Goal: Navigation & Orientation: Go to known website

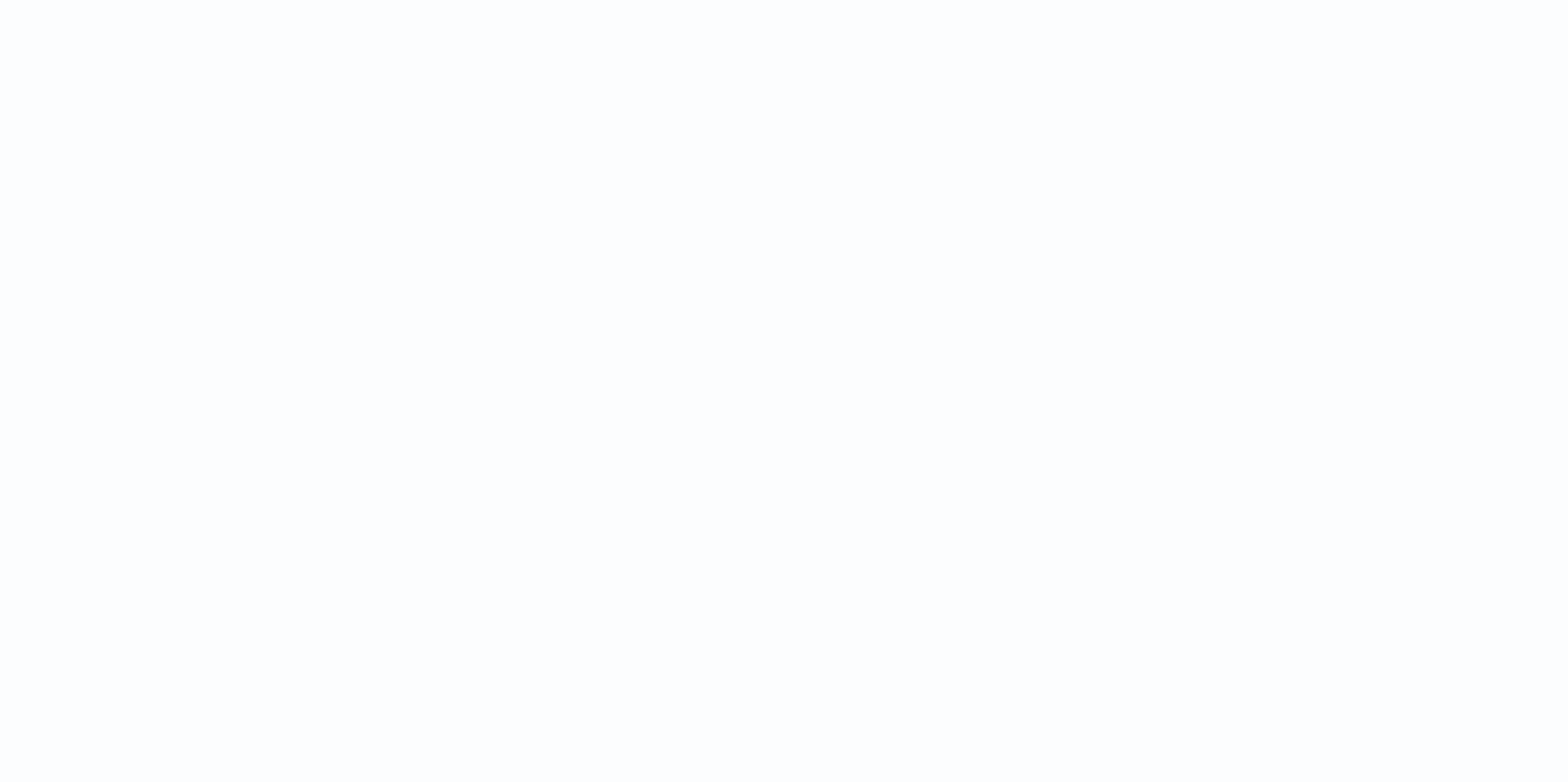
click at [332, 0] on html at bounding box center [784, 0] width 1568 height 0
click at [537, 0] on html at bounding box center [784, 0] width 1568 height 0
click at [273, 0] on html at bounding box center [784, 0] width 1568 height 0
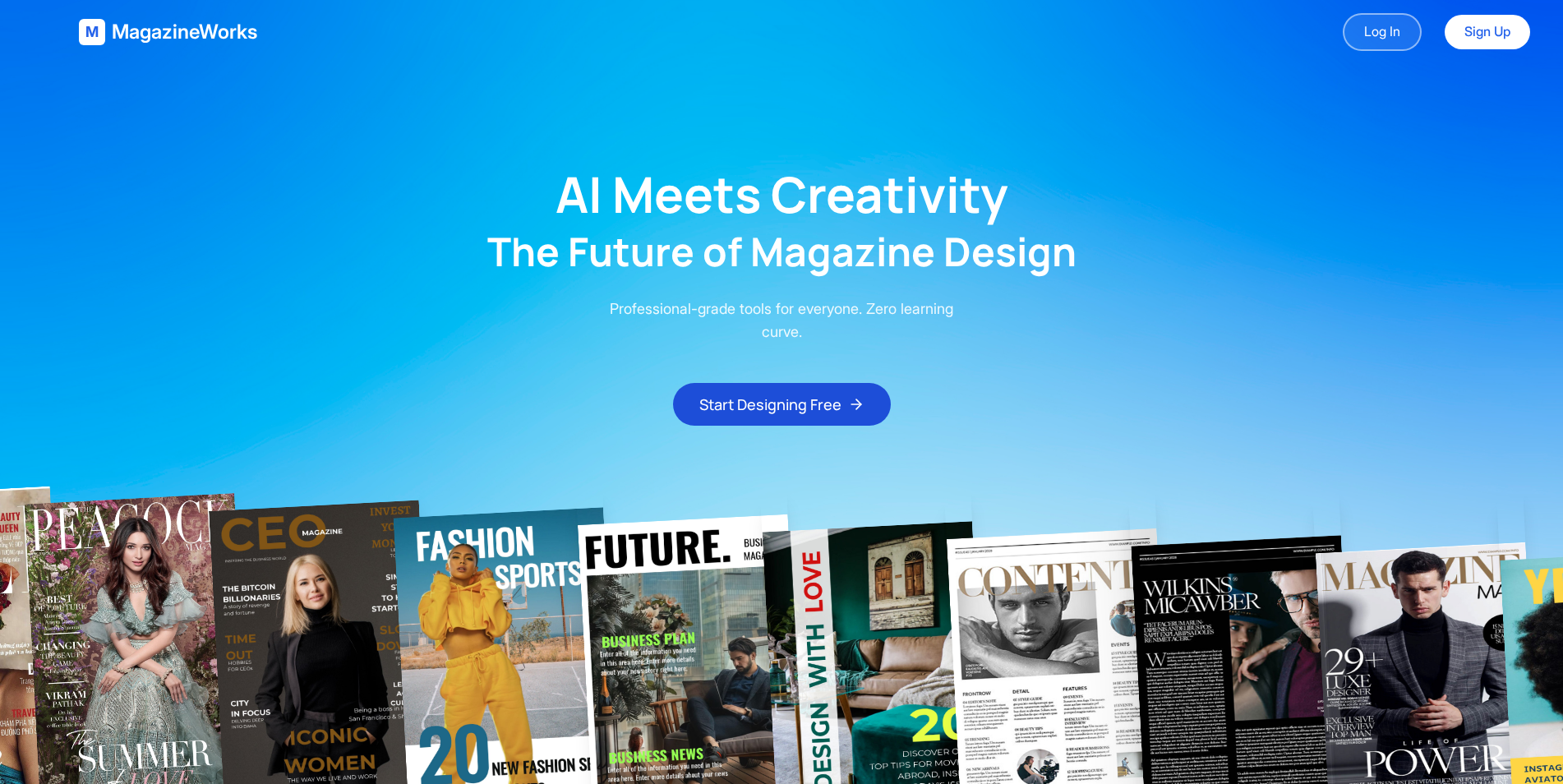
click at [1384, 34] on link "Log In" at bounding box center [1382, 32] width 79 height 38
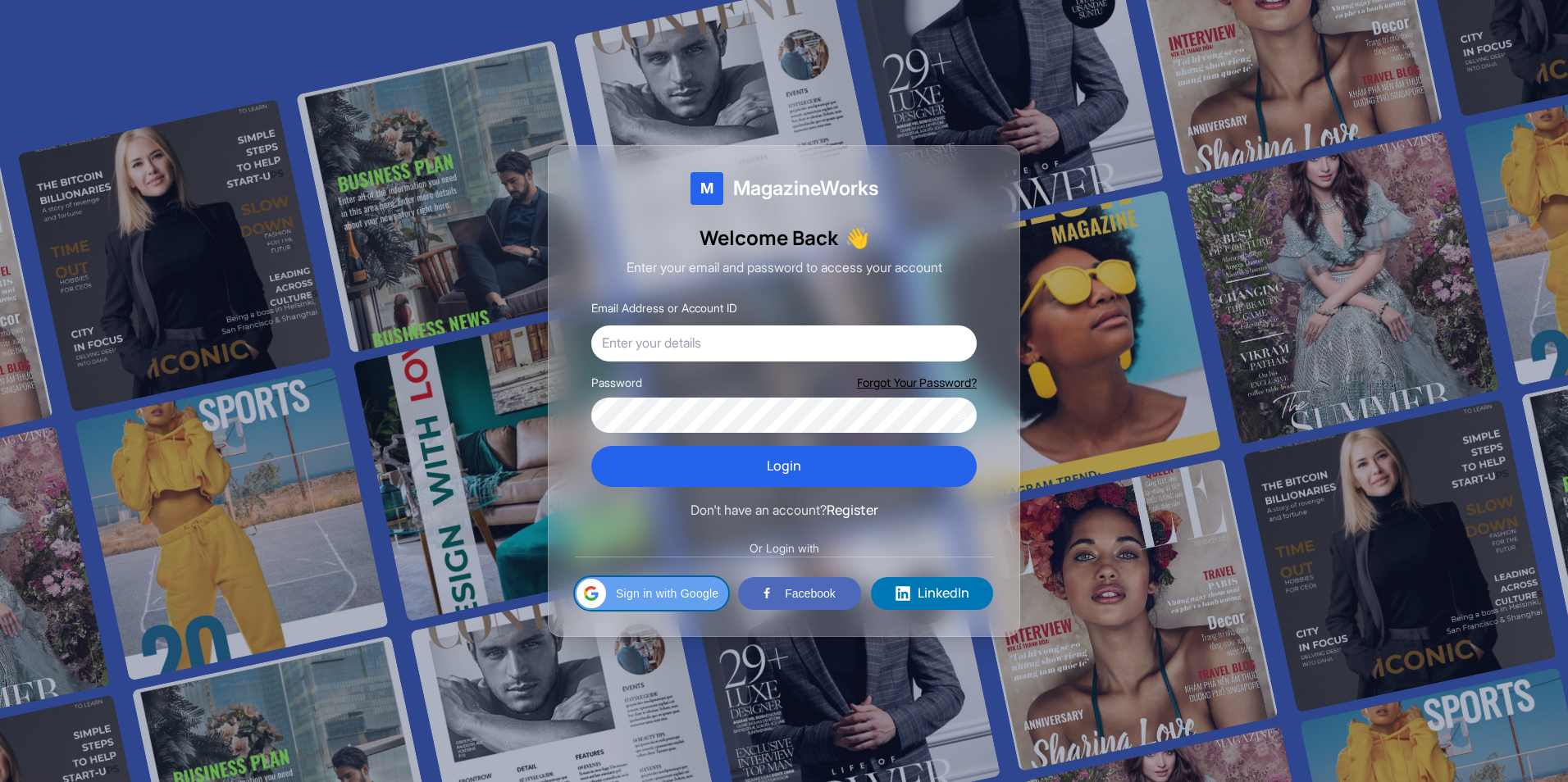
click at [682, 583] on div "Sign in with Google Sign in with Google. Opens in new tab" at bounding box center [651, 593] width 133 height 33
